Goal: Task Accomplishment & Management: Use online tool/utility

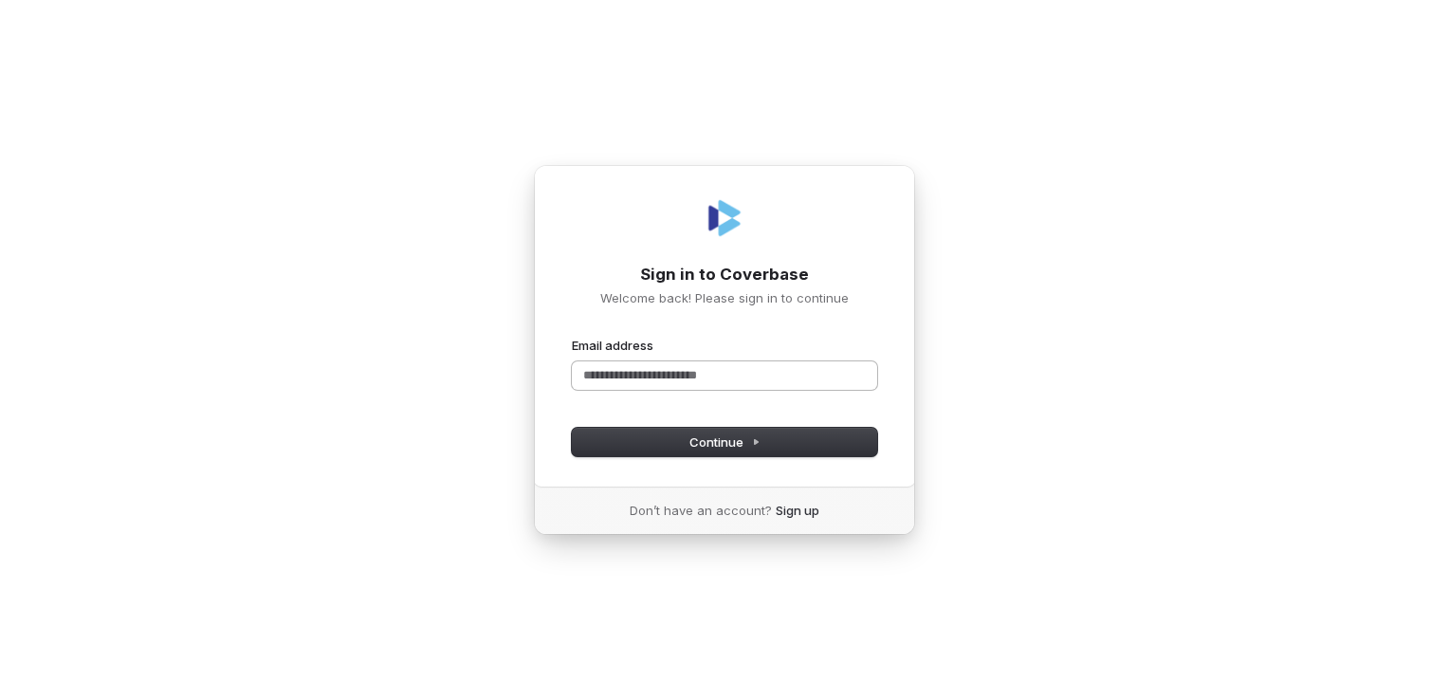
click at [794, 370] on input "Email address" at bounding box center [724, 375] width 305 height 28
click at [772, 443] on button "Continue" at bounding box center [724, 442] width 305 height 28
click at [660, 377] on input "**********" at bounding box center [724, 375] width 305 height 28
click at [849, 431] on button "Continue" at bounding box center [724, 442] width 305 height 28
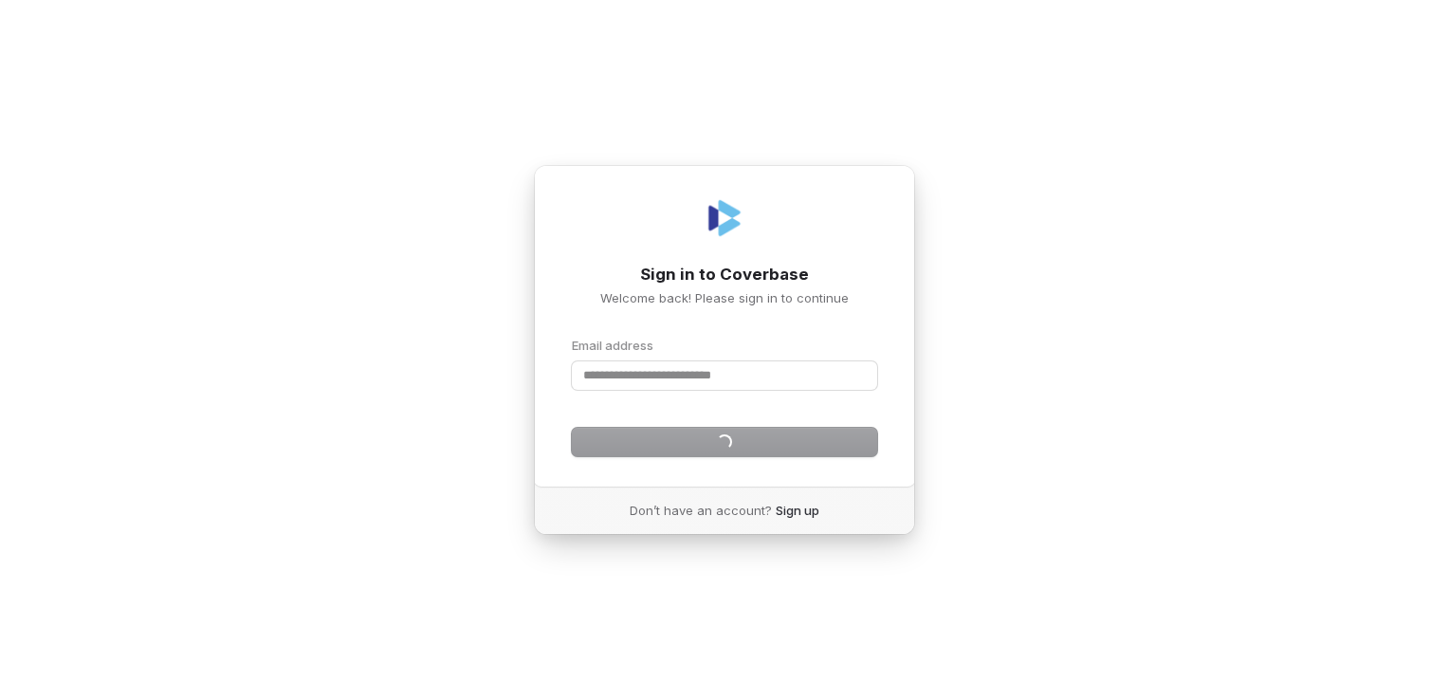
type input "**********"
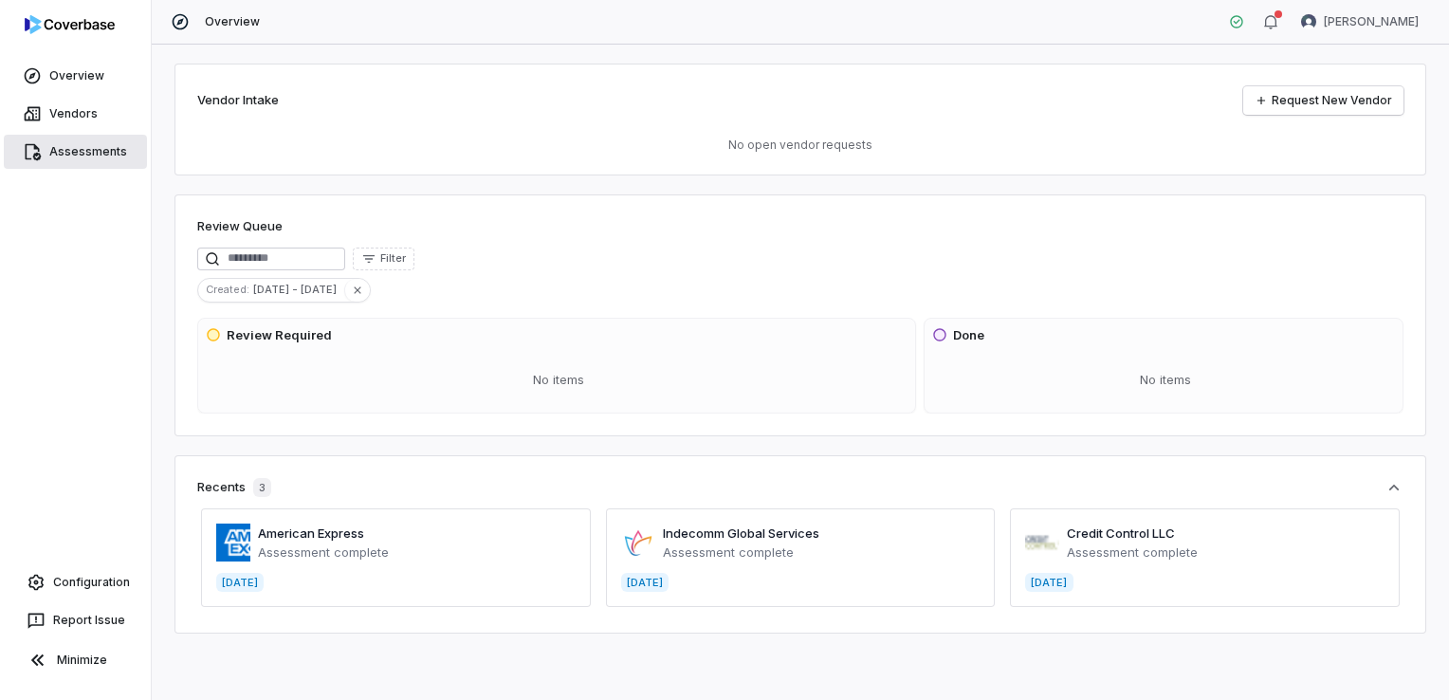
click at [88, 151] on span "Assessments" at bounding box center [88, 151] width 78 height 15
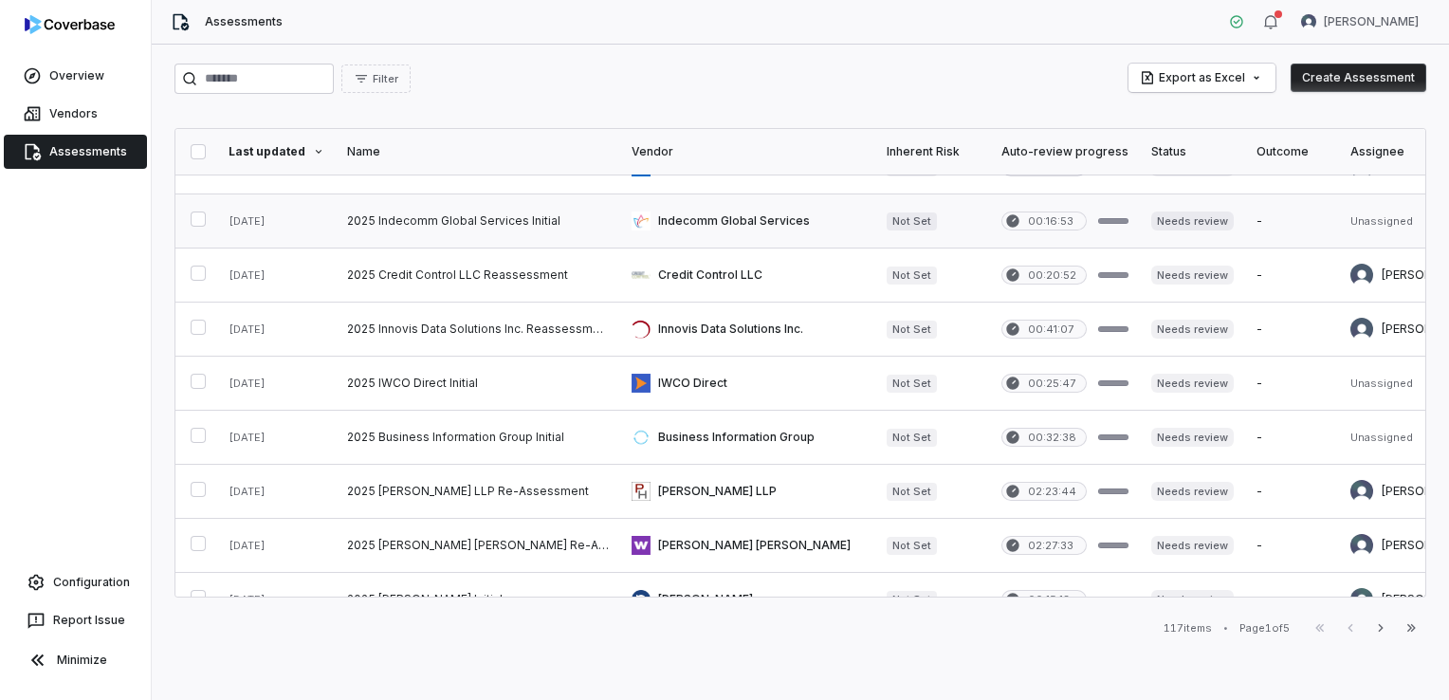
scroll to position [190, 0]
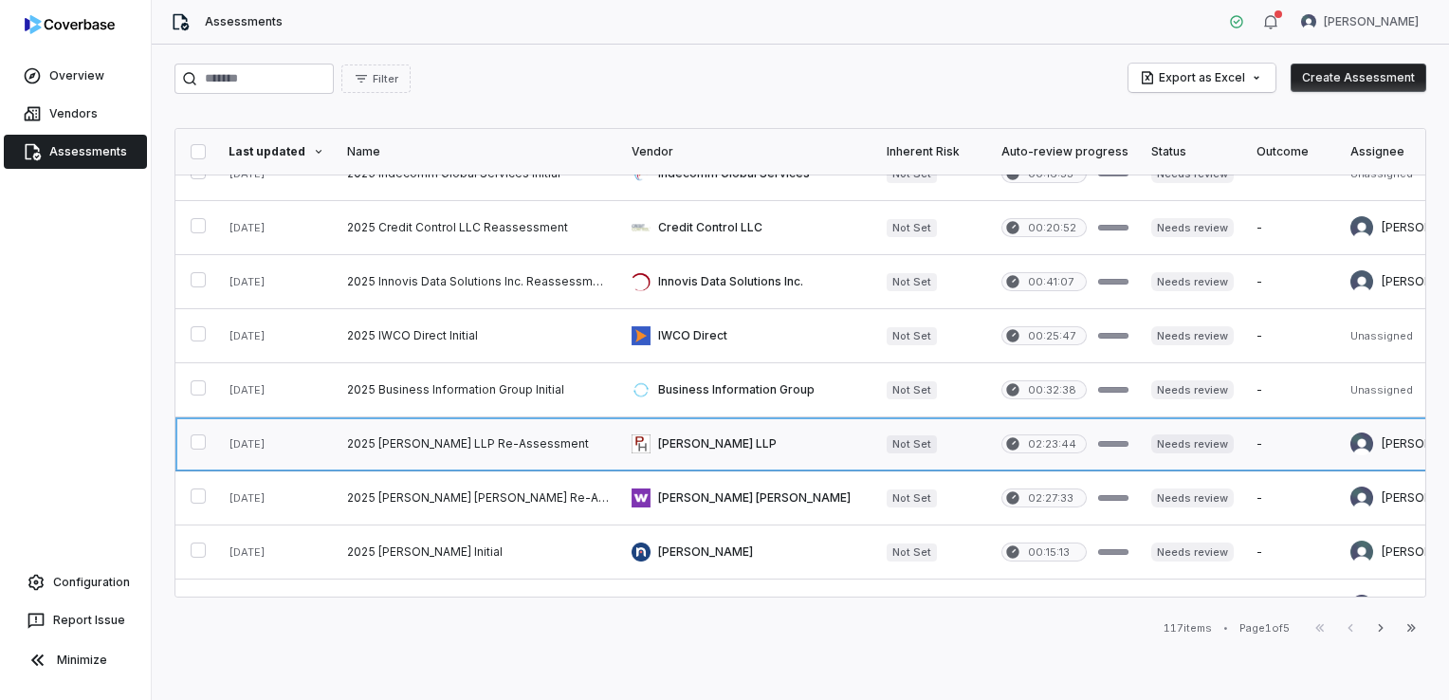
click at [347, 420] on link at bounding box center [478, 443] width 284 height 53
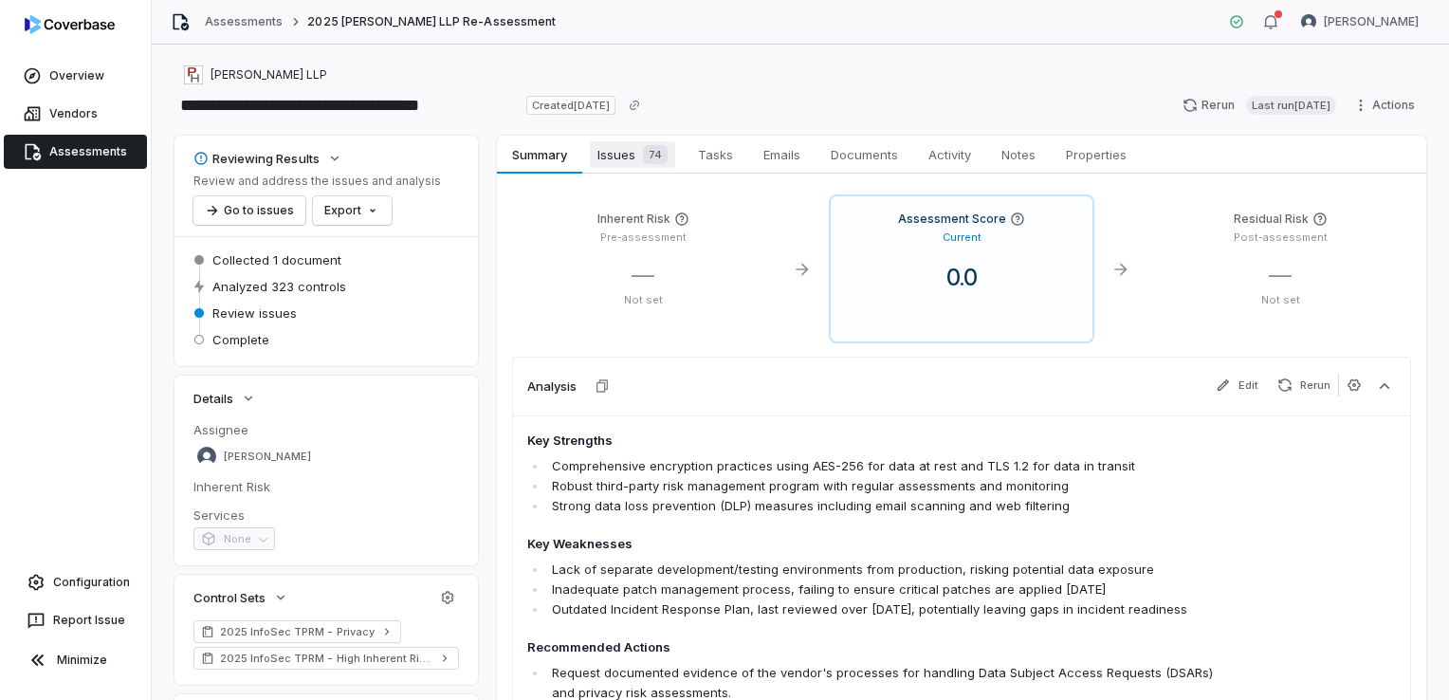
click at [0, 0] on div "Summary Summary Issues 74 Issues 74 Tasks Tasks Emails Emails Documents Documen…" at bounding box center [0, 0] width 0 height 0
drag, startPoint x: 623, startPoint y: 172, endPoint x: 626, endPoint y: 161, distance: 10.8
click at [626, 161] on span "Issues 74" at bounding box center [632, 154] width 85 height 27
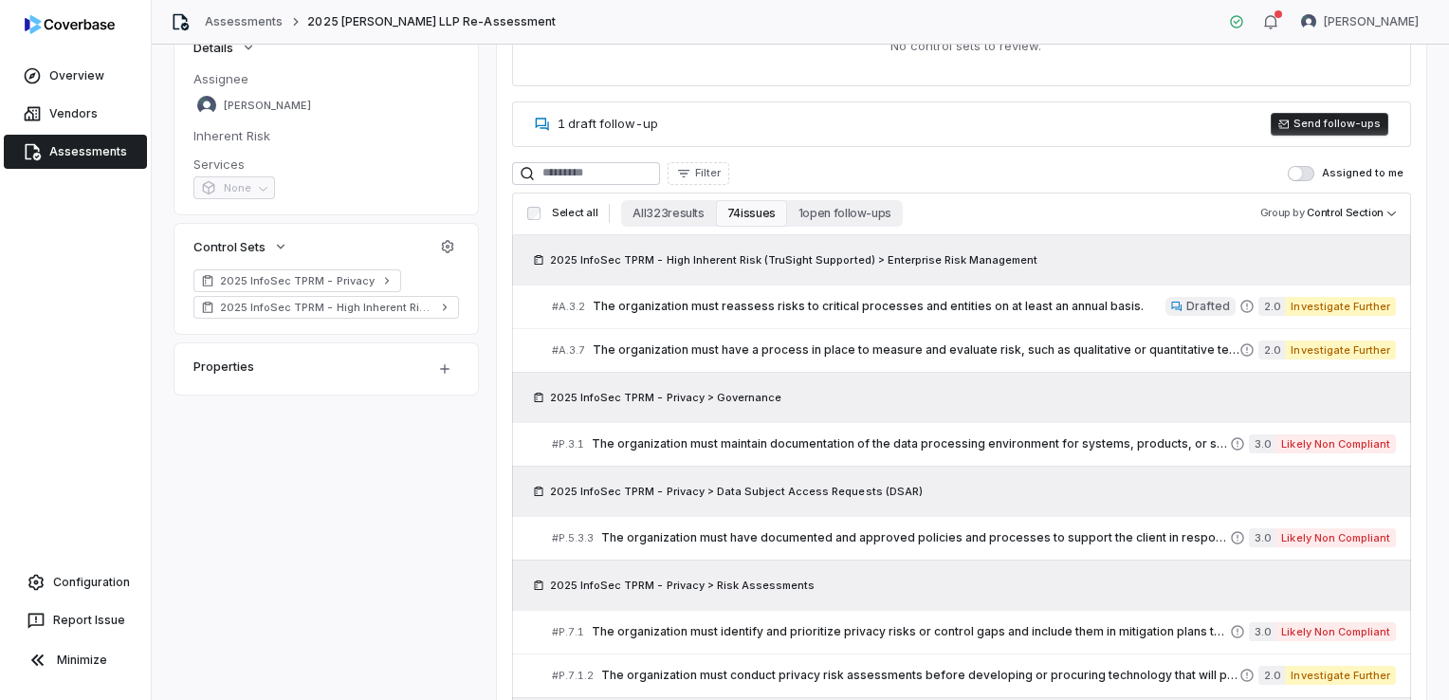
scroll to position [379, 0]
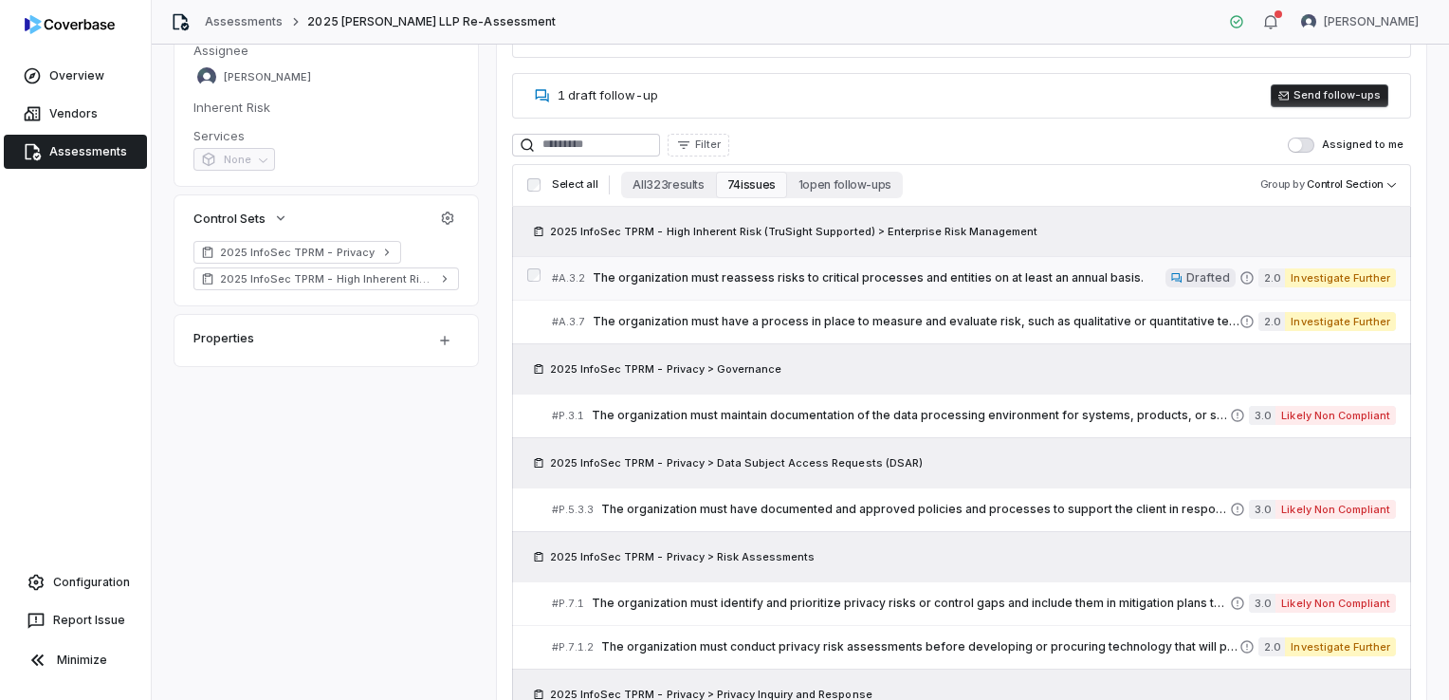
click at [986, 279] on span "The organization must reassess risks to critical processes and entities on at l…" at bounding box center [879, 277] width 573 height 15
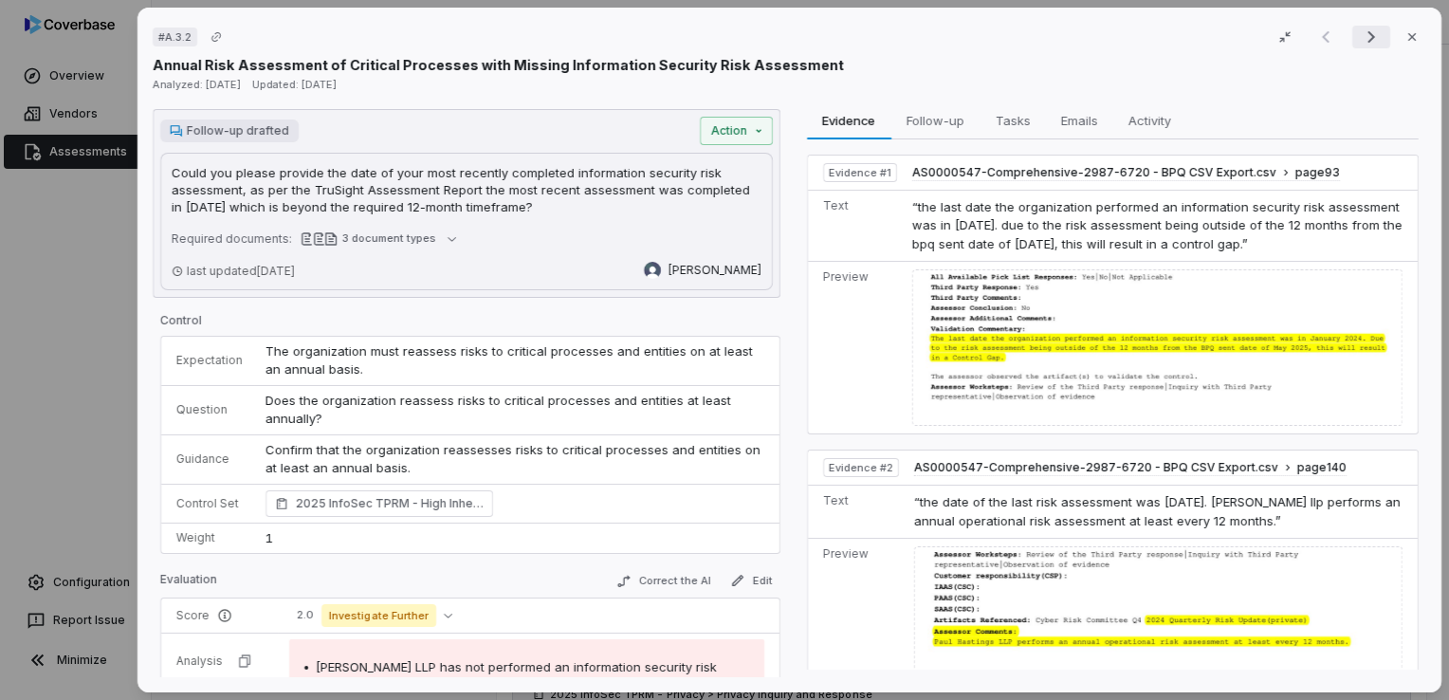
click at [1365, 43] on icon "Next result" at bounding box center [1371, 37] width 23 height 23
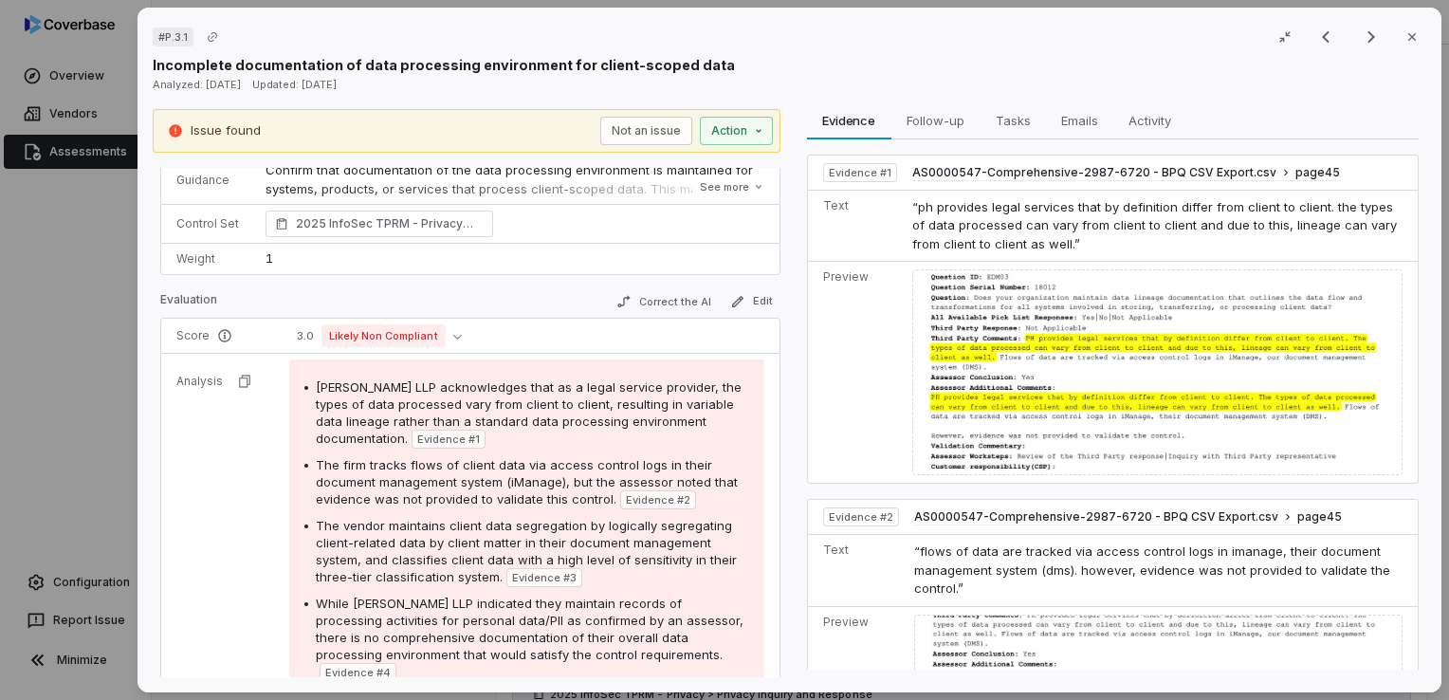
scroll to position [284, 0]
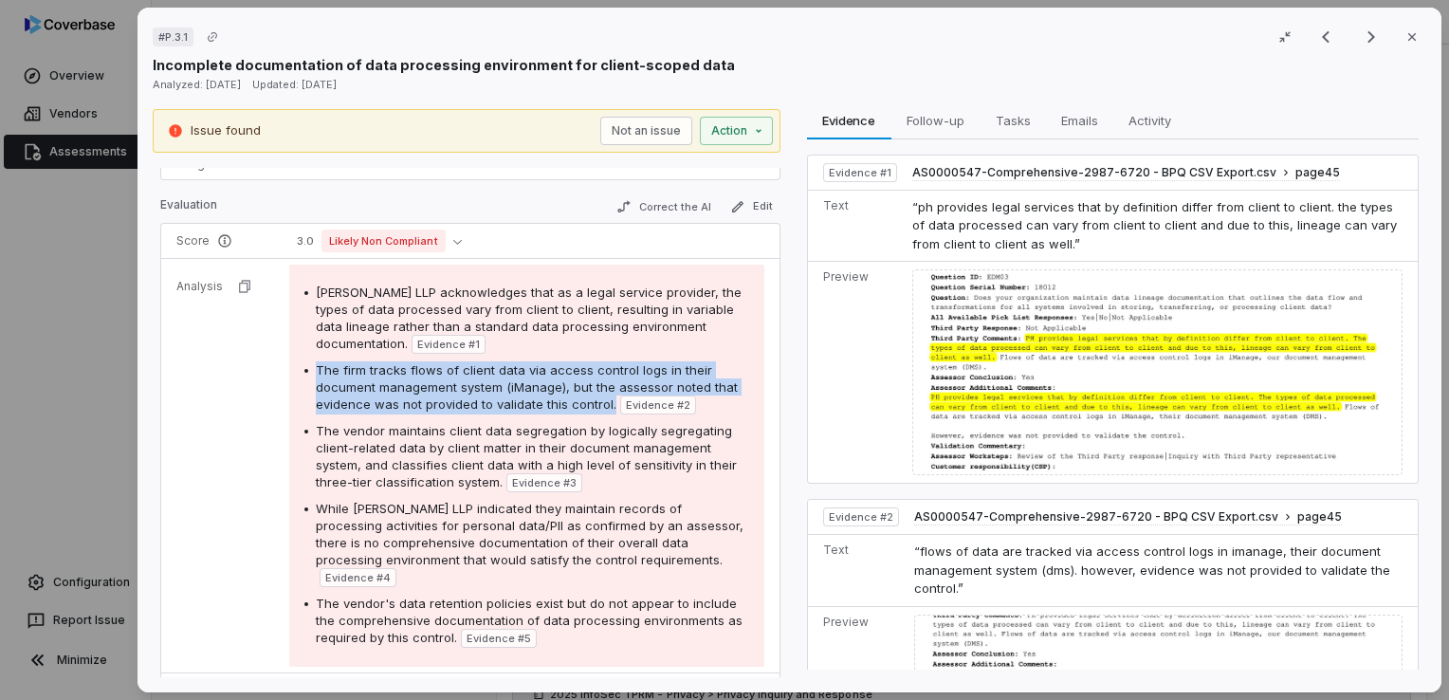
drag, startPoint x: 312, startPoint y: 362, endPoint x: 604, endPoint y: 400, distance: 294.5
click at [604, 400] on div "The firm tracks flows of client data via access control logs in their document …" at bounding box center [526, 387] width 445 height 53
click at [604, 400] on span "The firm tracks flows of client data via access control logs in their document …" at bounding box center [527, 386] width 422 height 49
click at [599, 404] on span "The firm tracks flows of client data via access control logs in their document …" at bounding box center [527, 386] width 422 height 49
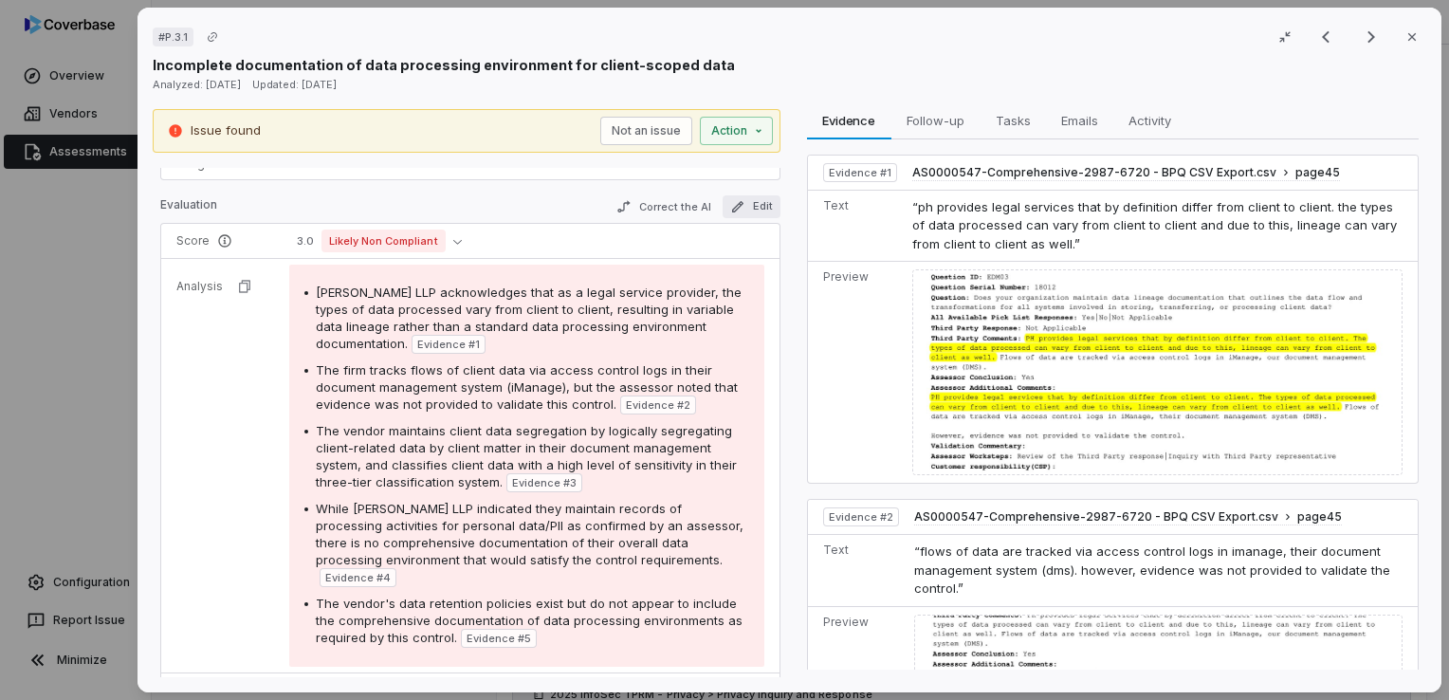
click at [740, 210] on button "Edit" at bounding box center [750, 206] width 58 height 23
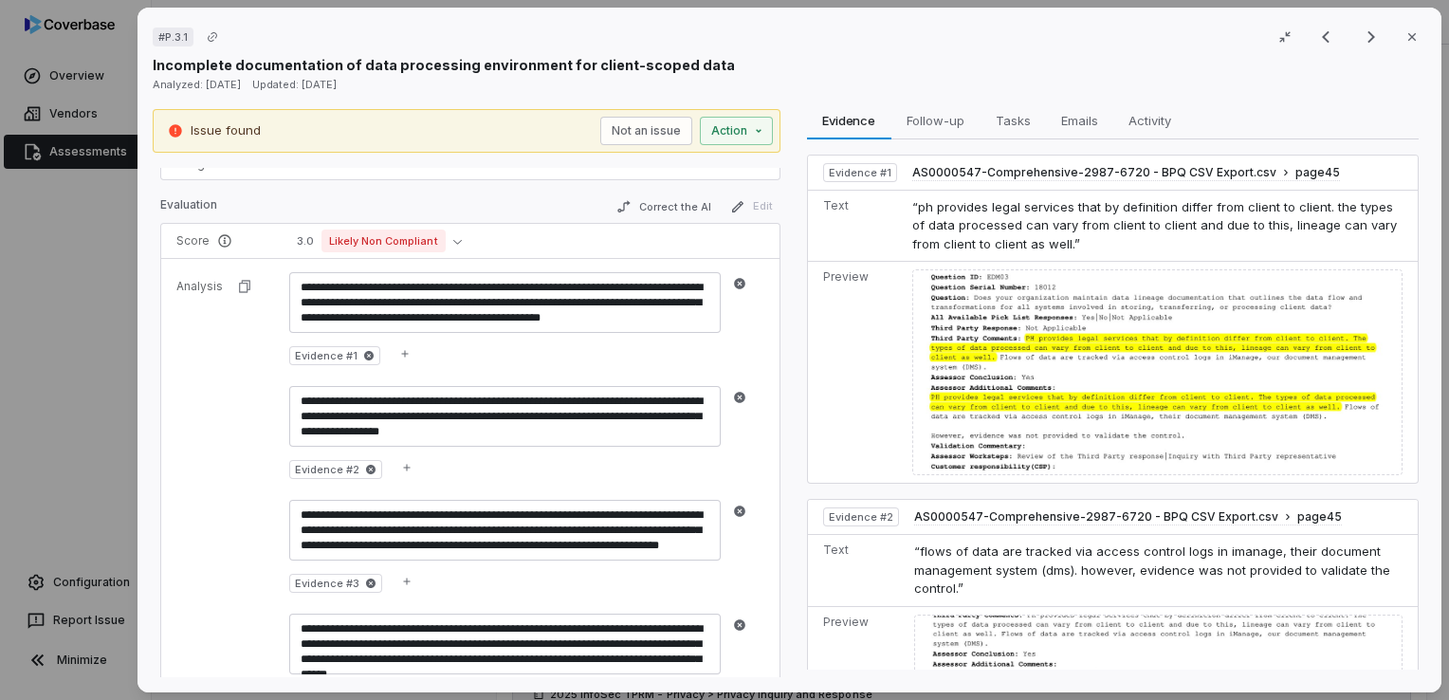
drag, startPoint x: 599, startPoint y: 437, endPoint x: 531, endPoint y: 411, distance: 72.9
click at [531, 411] on textarea "**********" at bounding box center [504, 416] width 431 height 61
click at [785, 384] on div at bounding box center [788, 393] width 11 height 569
click at [784, 364] on div at bounding box center [788, 393] width 11 height 569
click at [798, 355] on div "Evidence Evidence Follow-up Follow-up Tasks Tasks Emails Emails Activity Activi…" at bounding box center [1112, 393] width 628 height 569
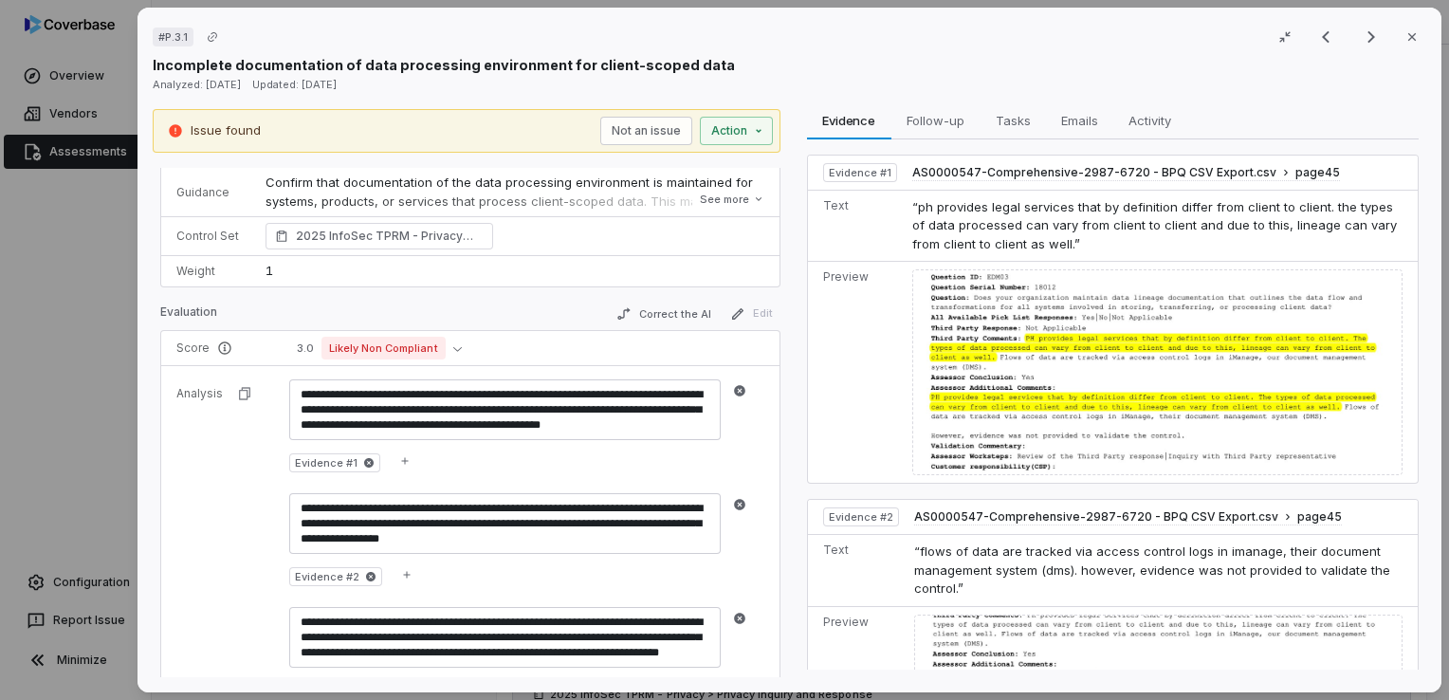
scroll to position [190, 0]
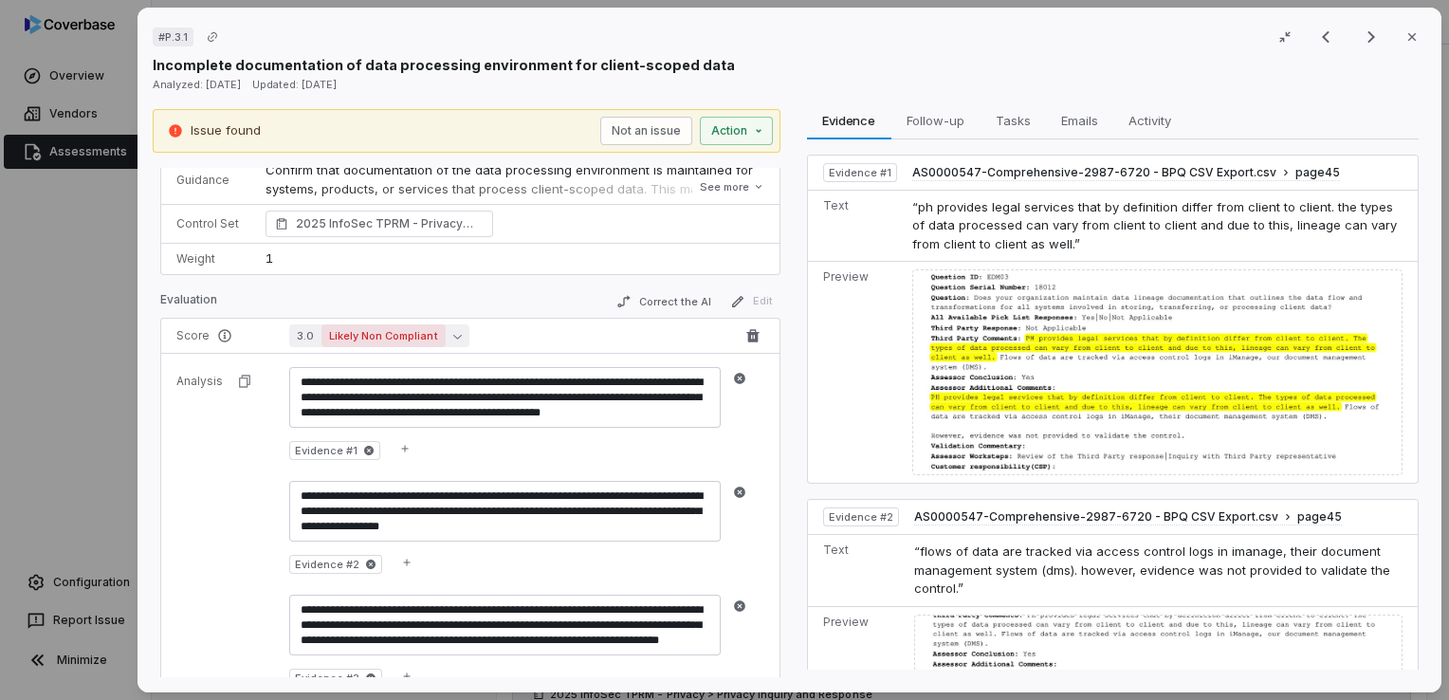
click at [455, 338] on button "3.0 Likely Non Compliant" at bounding box center [379, 335] width 180 height 23
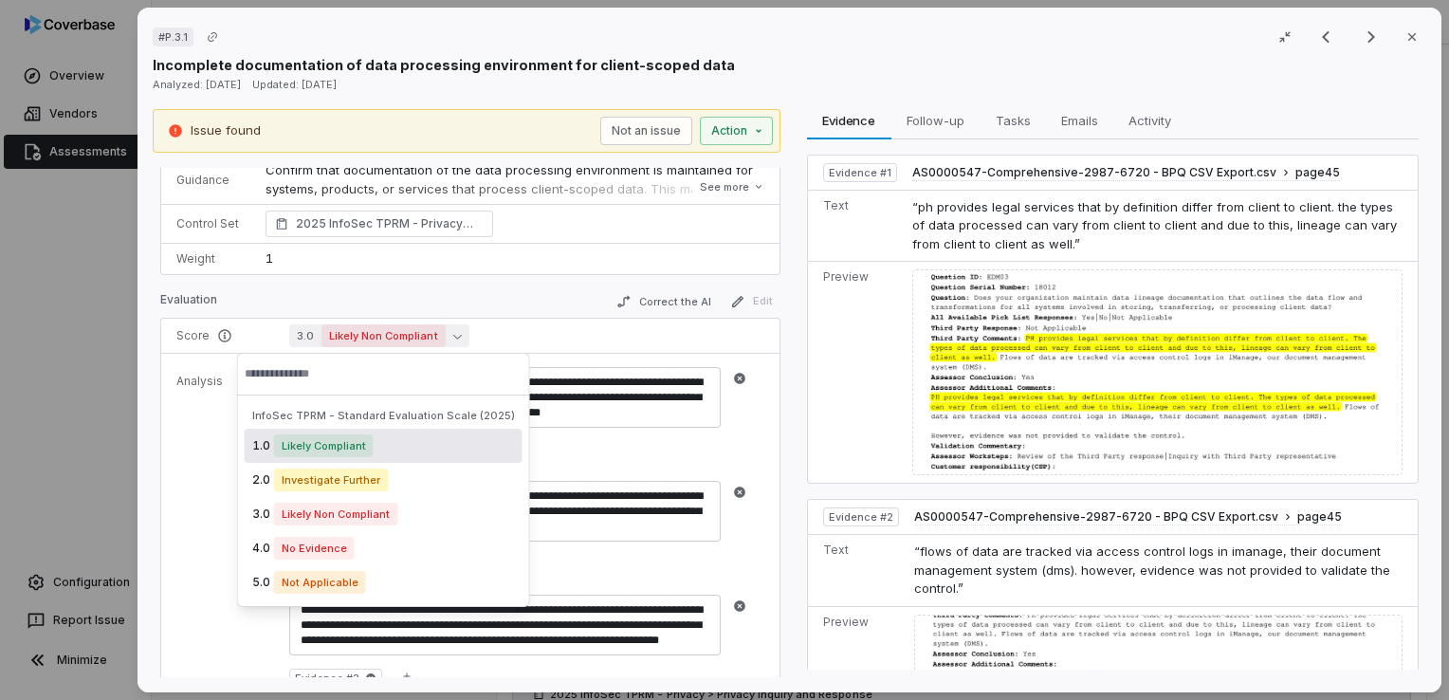
click at [478, 294] on div "Evaluation Correct the AI Edit" at bounding box center [470, 304] width 620 height 28
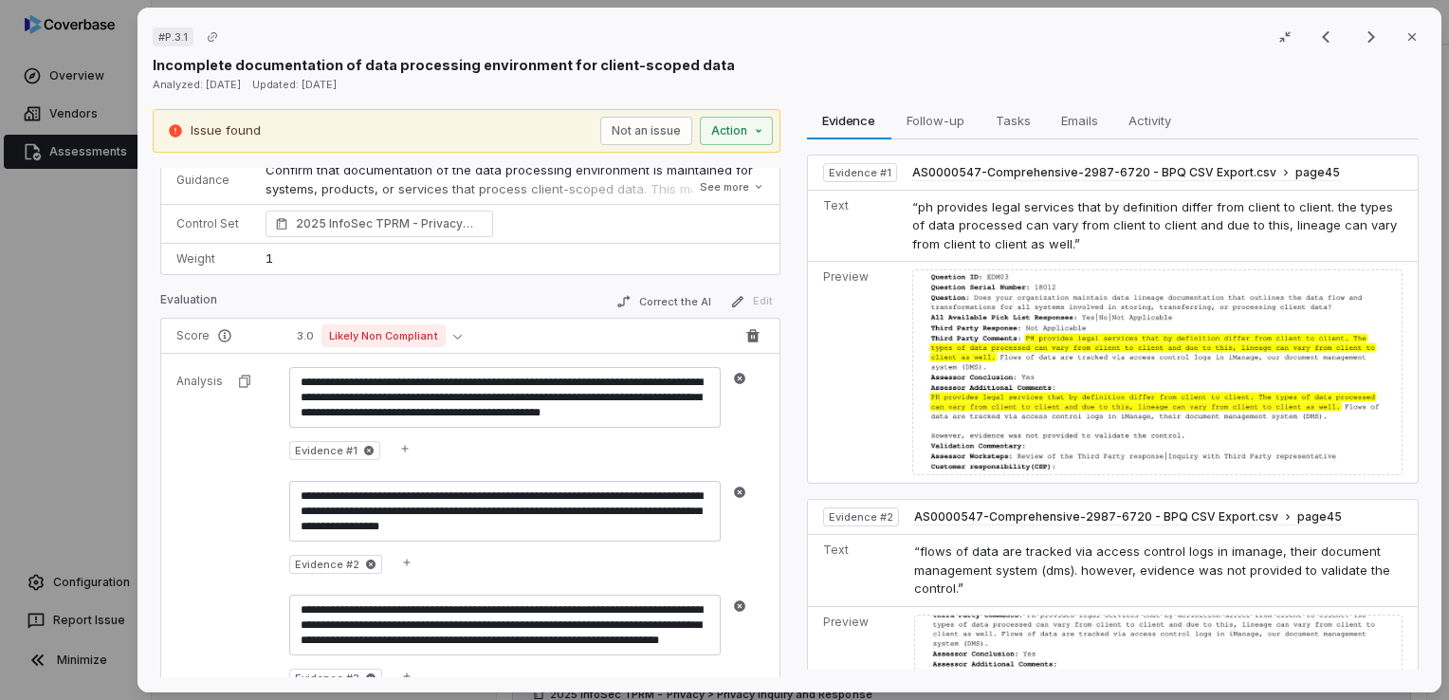
scroll to position [95, 0]
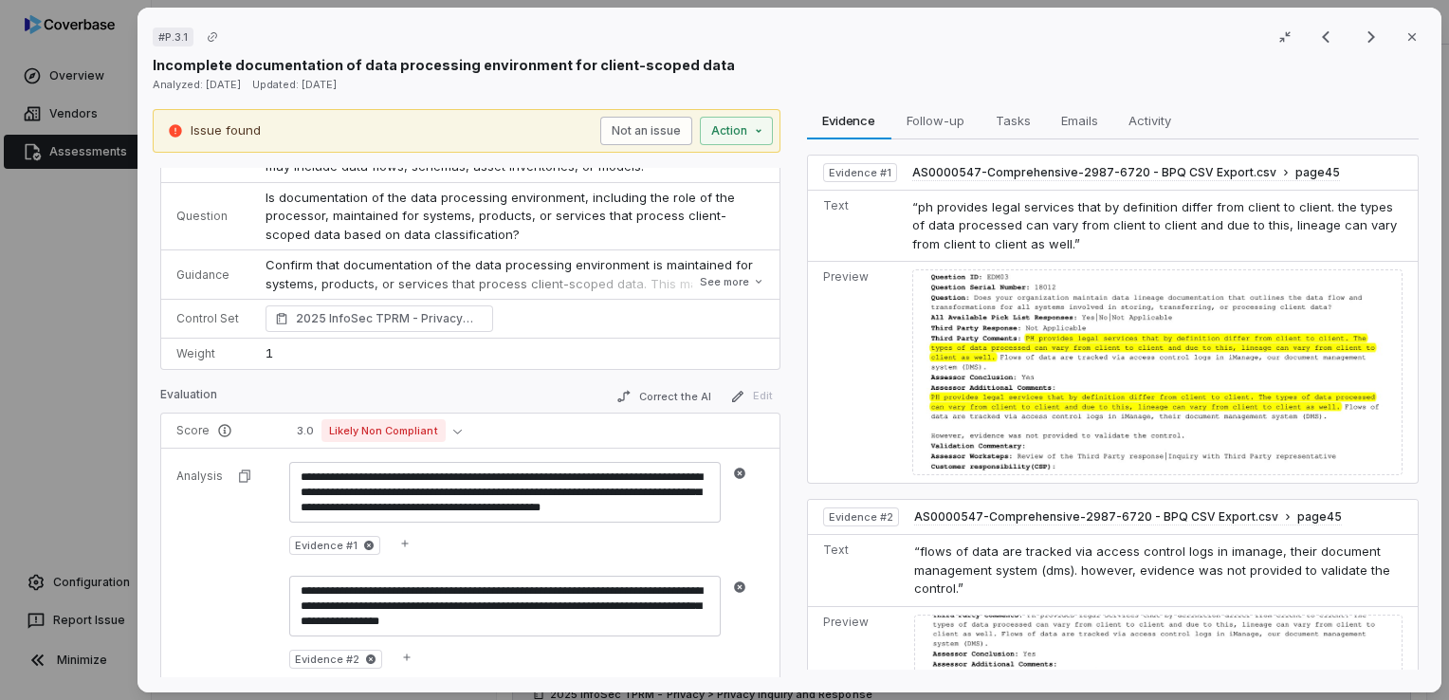
click at [615, 138] on button "Not an issue" at bounding box center [645, 131] width 92 height 28
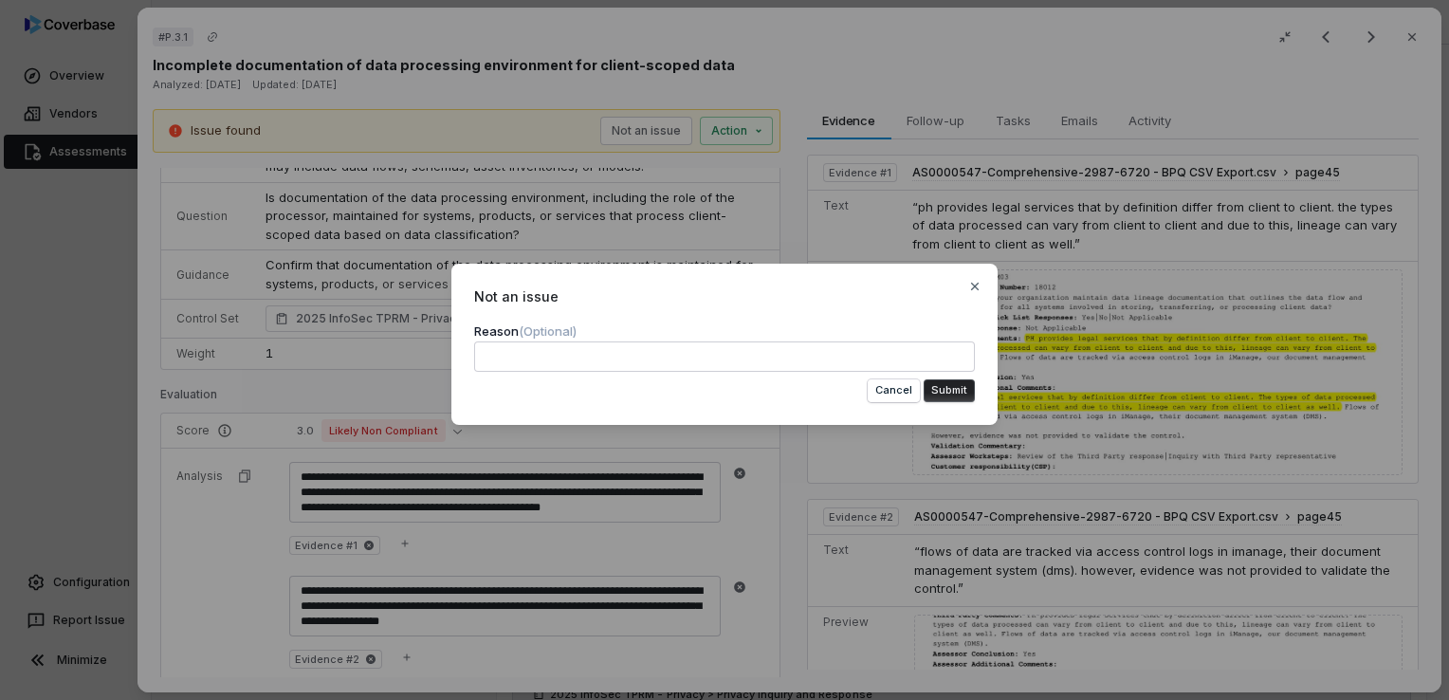
click at [667, 355] on textarea at bounding box center [724, 356] width 501 height 30
click at [977, 286] on icon "button" at bounding box center [974, 286] width 15 height 15
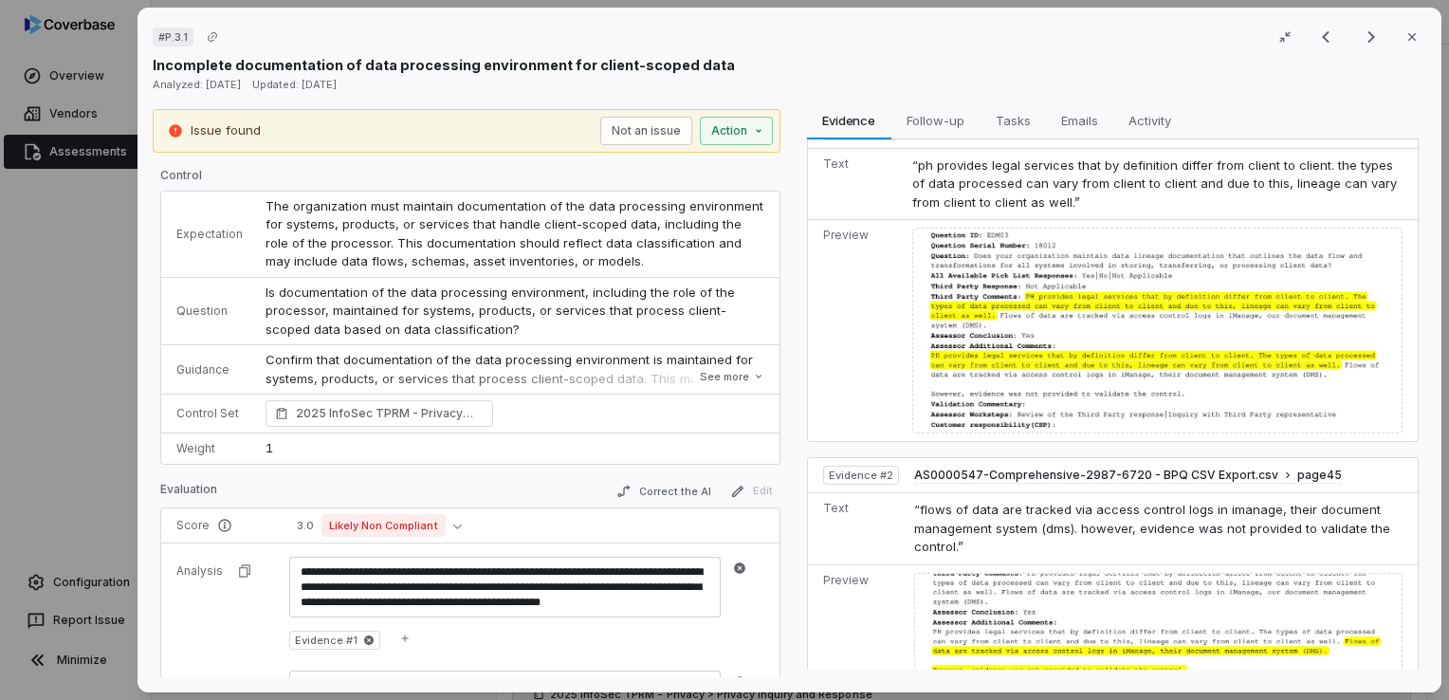
scroll to position [0, 0]
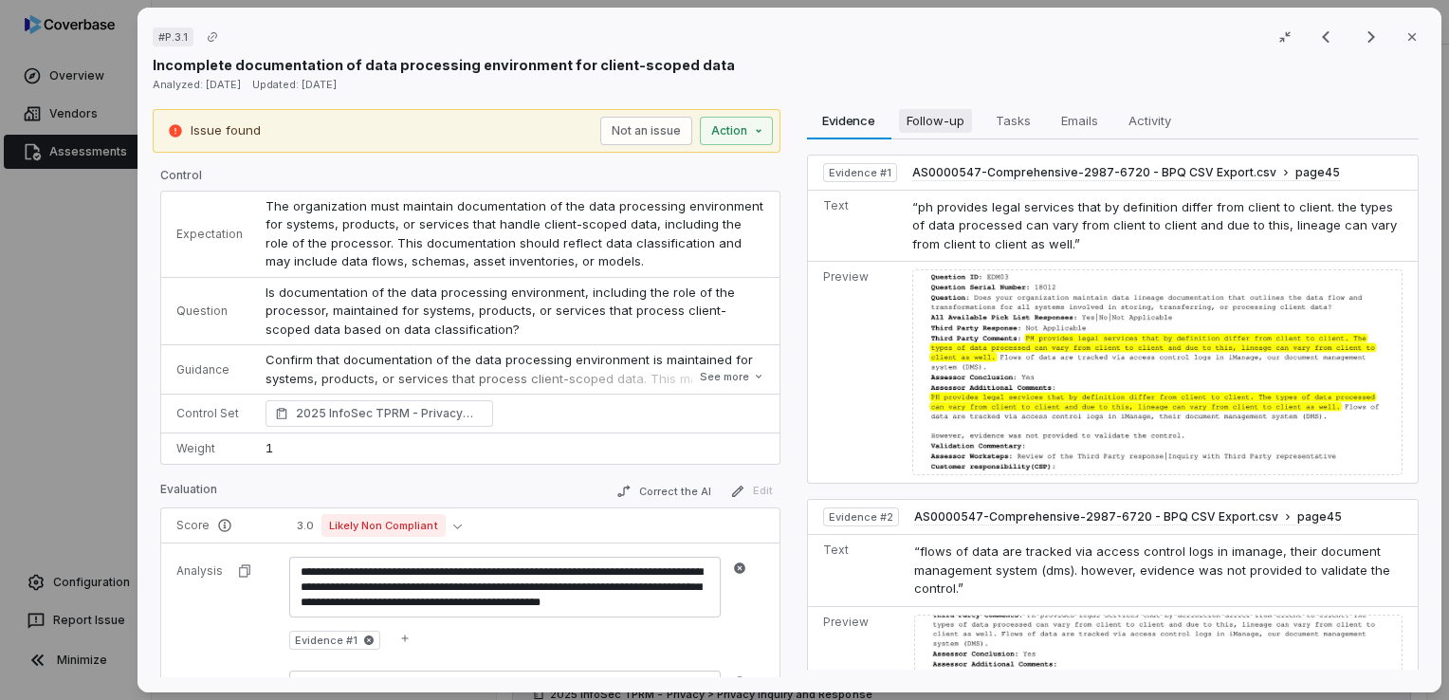
click at [924, 131] on span "Follow-up" at bounding box center [935, 120] width 73 height 25
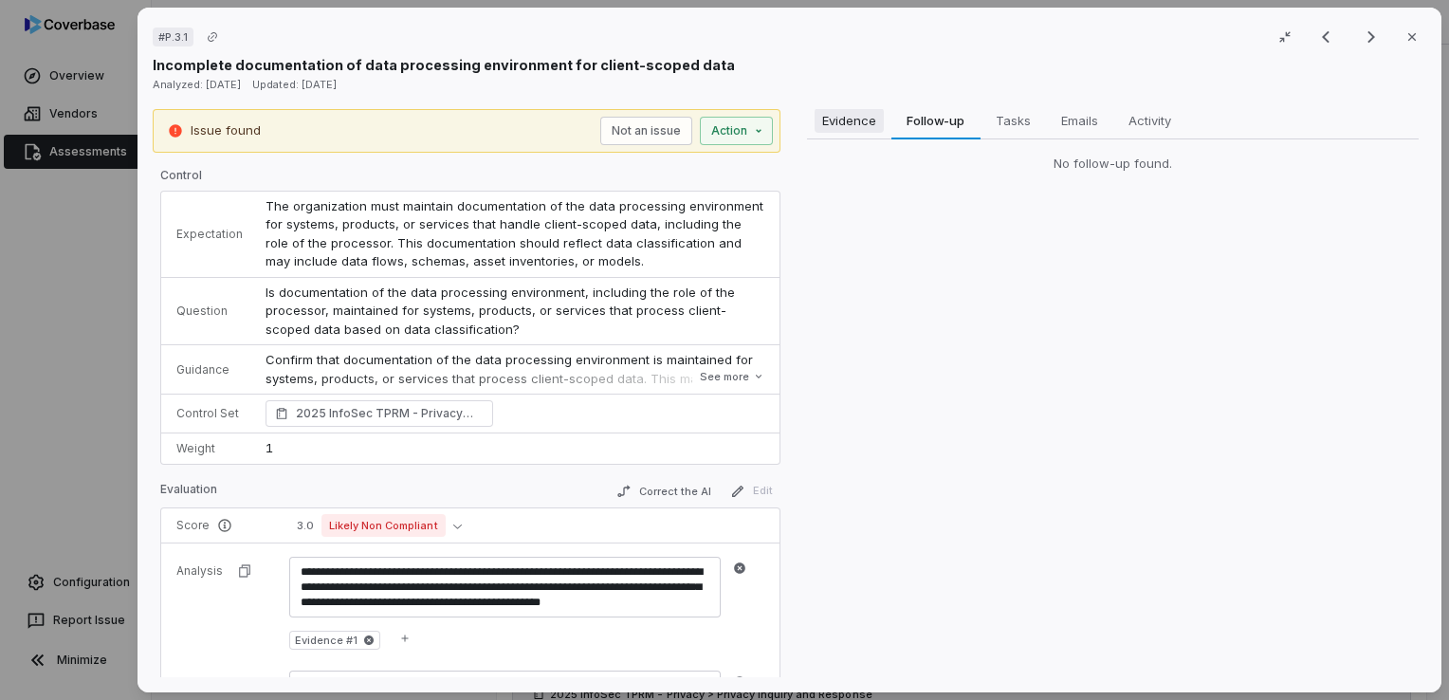
click at [863, 130] on span "Evidence" at bounding box center [847, 120] width 69 height 25
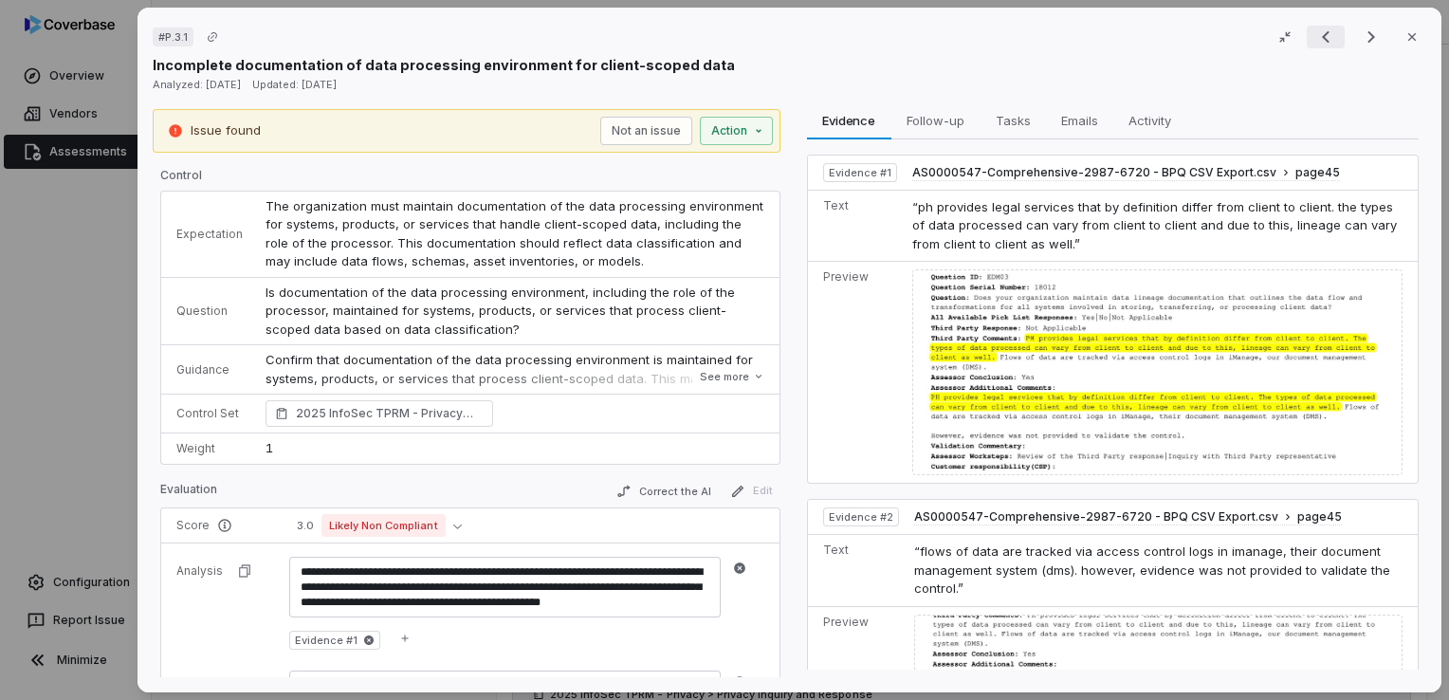
click at [1314, 37] on icon "Previous result" at bounding box center [1325, 37] width 23 height 23
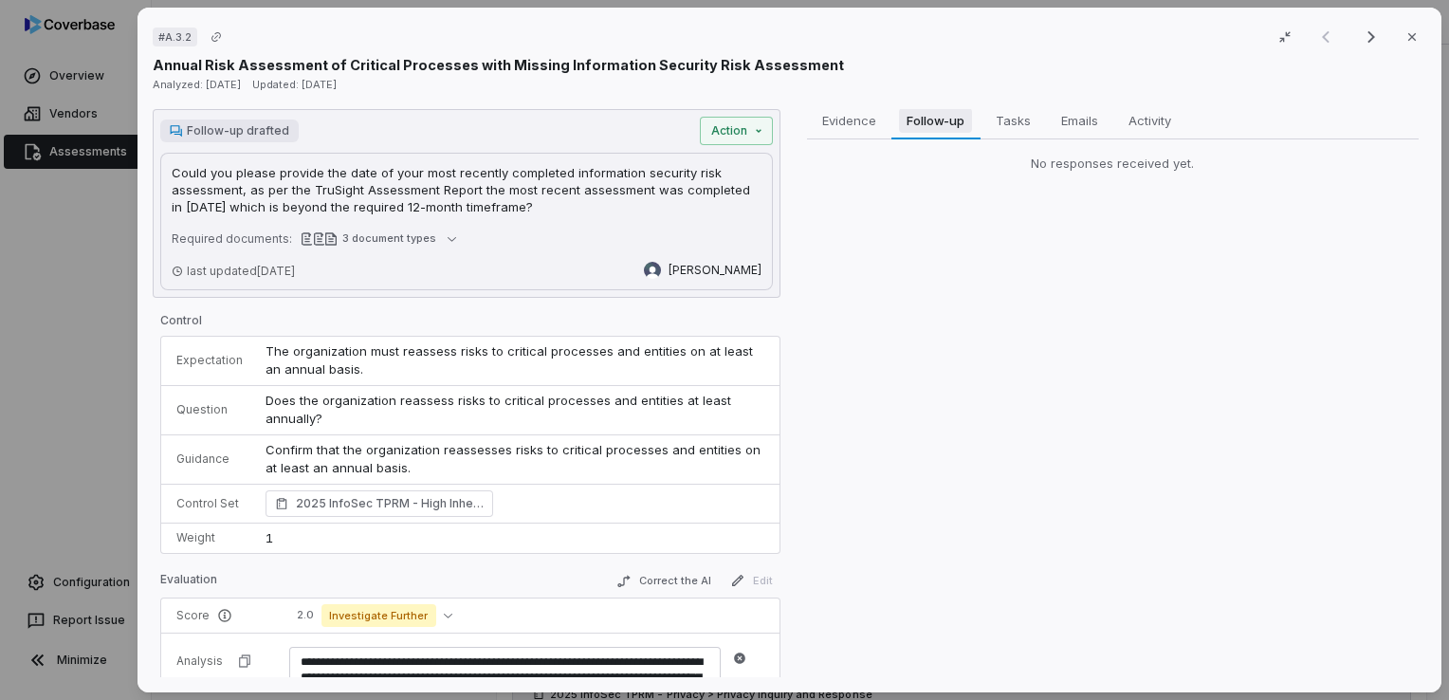
click at [932, 128] on span "Follow-up" at bounding box center [935, 120] width 73 height 25
click at [947, 119] on span "Follow-up" at bounding box center [935, 120] width 73 height 25
click at [852, 139] on div "No responses received yet." at bounding box center [1112, 163] width 612 height 49
click at [863, 114] on span "Evidence" at bounding box center [847, 120] width 69 height 25
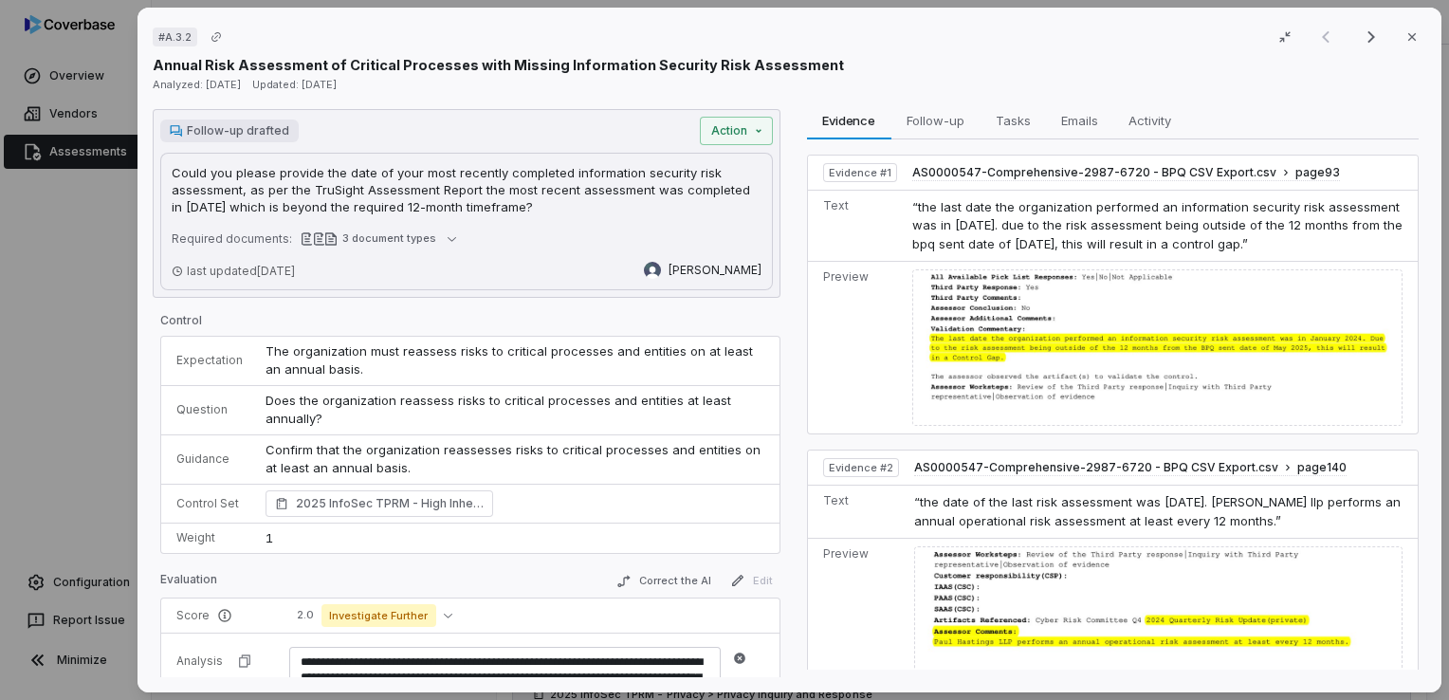
drag, startPoint x: 561, startPoint y: 208, endPoint x: 154, endPoint y: 176, distance: 408.9
click at [154, 176] on div "Follow-up drafted Action Could you please provide the date of your most recentl…" at bounding box center [467, 203] width 628 height 189
click at [583, 203] on p "Could you please provide the date of your most recently completed information s…" at bounding box center [467, 189] width 590 height 51
drag, startPoint x: 572, startPoint y: 210, endPoint x: 173, endPoint y: 176, distance: 399.7
click at [173, 176] on p "Could you please provide the date of your most recently completed information s…" at bounding box center [467, 189] width 590 height 51
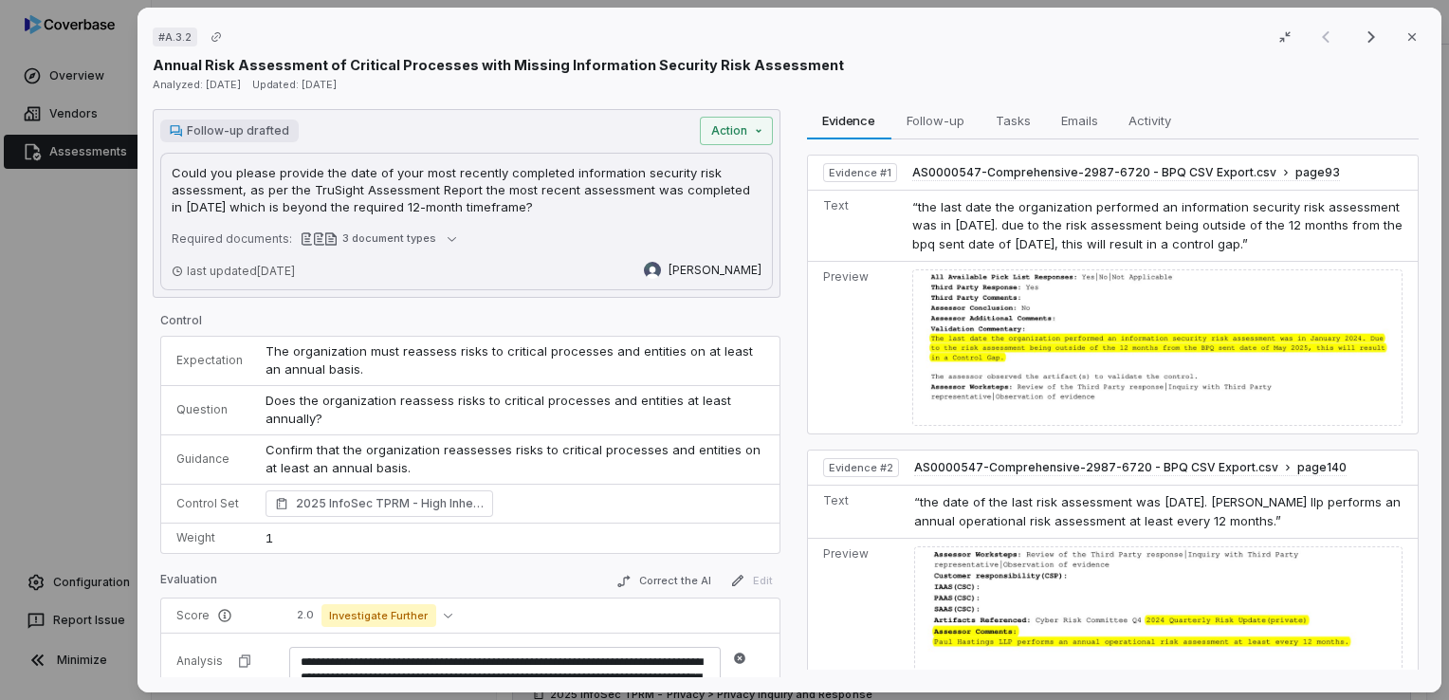
click at [557, 203] on p "Could you please provide the date of your most recently completed information s…" at bounding box center [467, 189] width 590 height 51
click at [1370, 37] on icon "Next result" at bounding box center [1371, 37] width 23 height 23
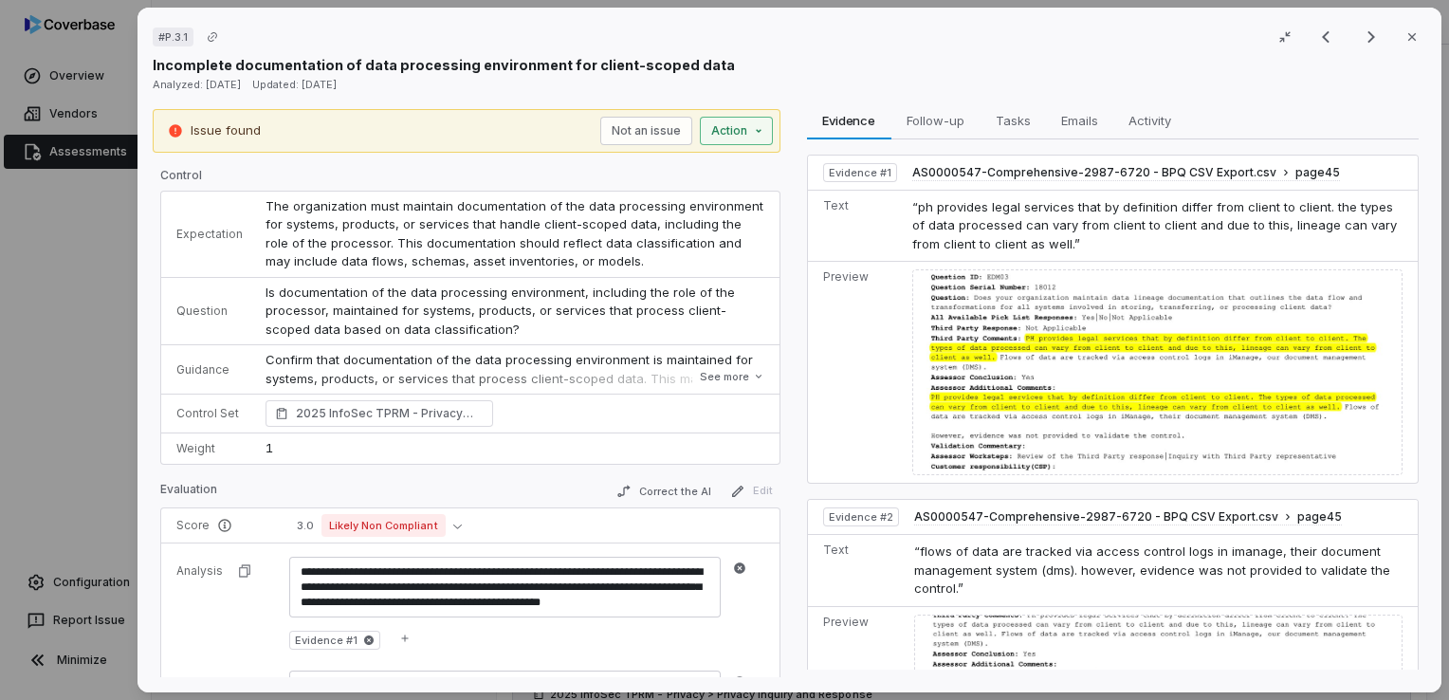
click at [740, 138] on div "# P.3.1 Result 2 of 25 Close Incomplete documentation of data processing enviro…" at bounding box center [724, 350] width 1449 height 700
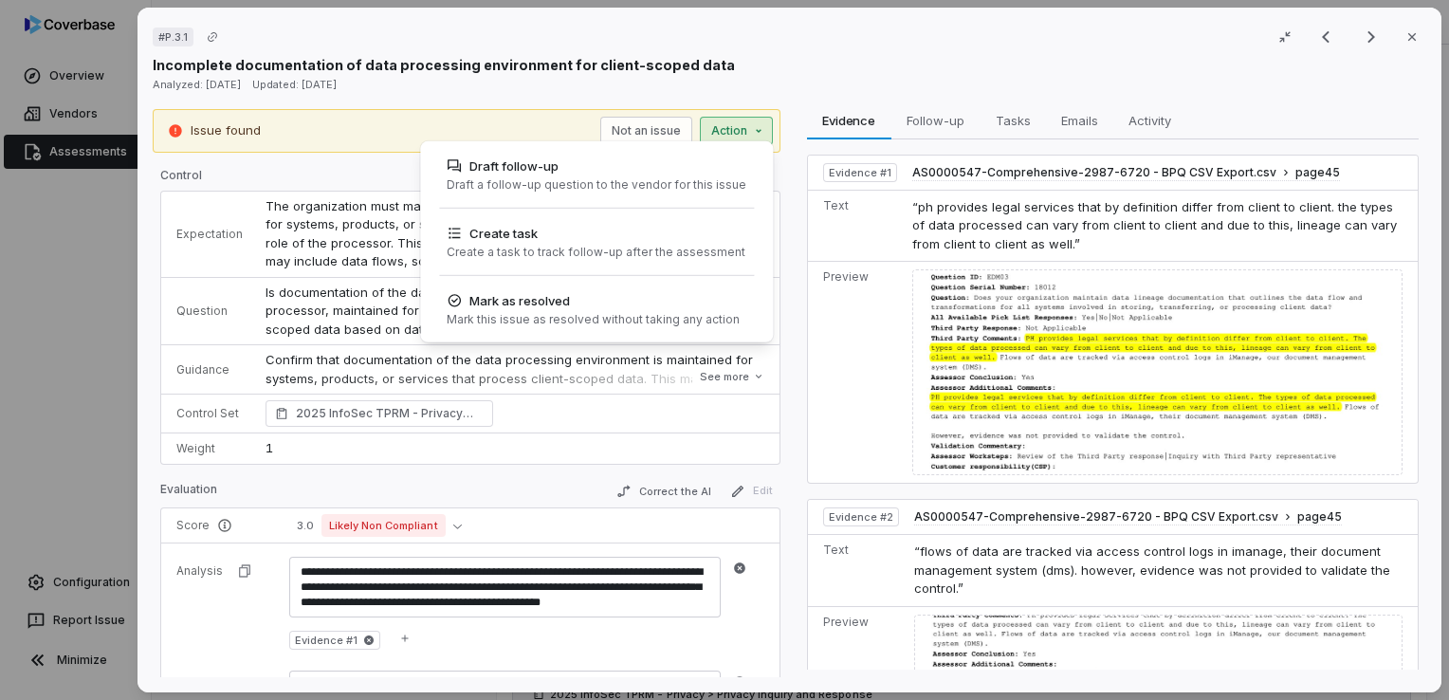
click at [777, 184] on div "# P.3.1 Result 2 of 25 Close Incomplete documentation of data processing enviro…" at bounding box center [724, 350] width 1449 height 700
click at [785, 178] on div "# P.3.1 Result 2 of 25 Close Incomplete documentation of data processing enviro…" at bounding box center [724, 350] width 1449 height 700
click at [781, 80] on div "# P.3.1 Result 2 of 25 Close Incomplete documentation of data processing enviro…" at bounding box center [724, 350] width 1449 height 700
